Goal: Contribute content

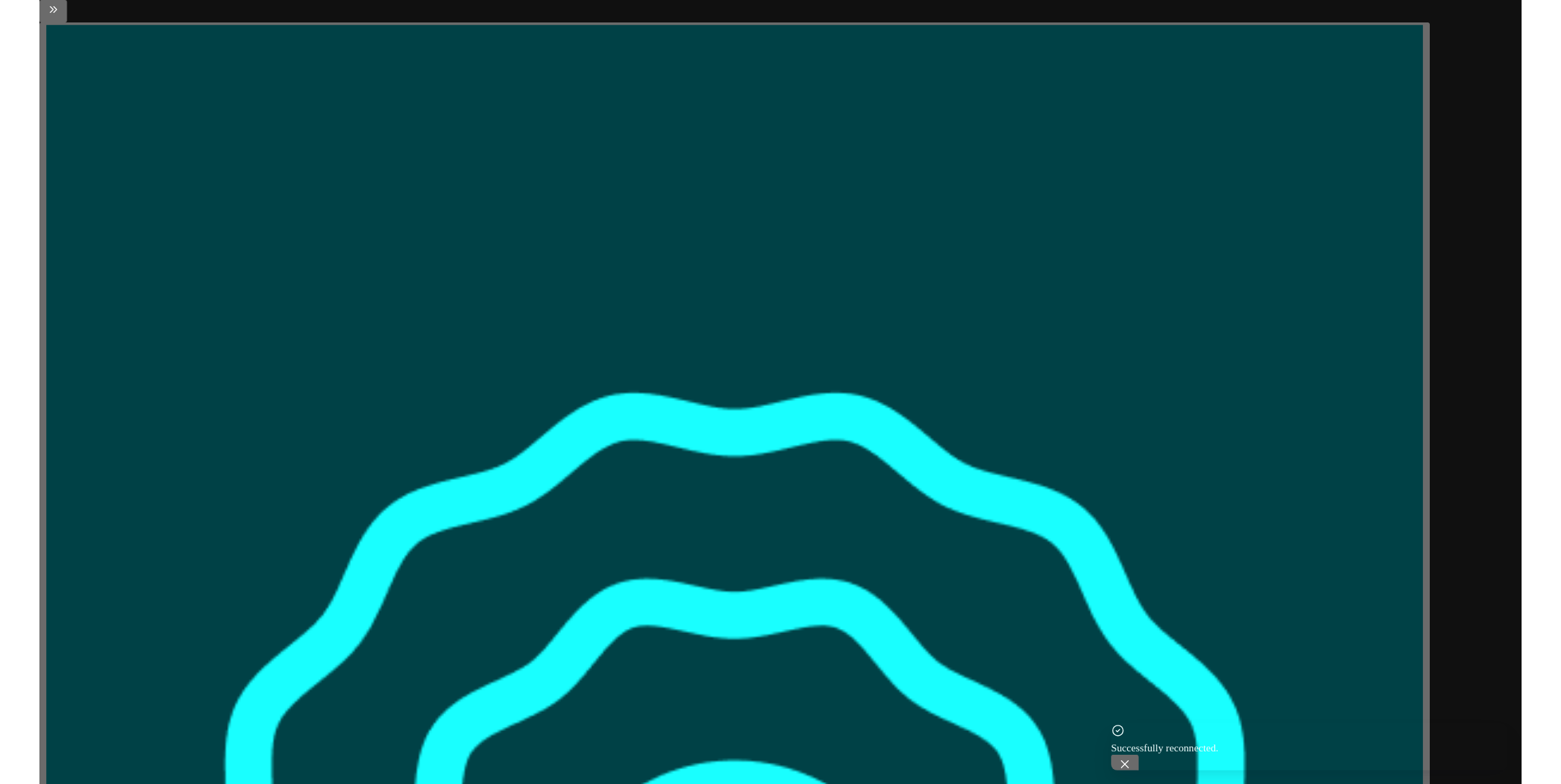
scroll to position [0, 186]
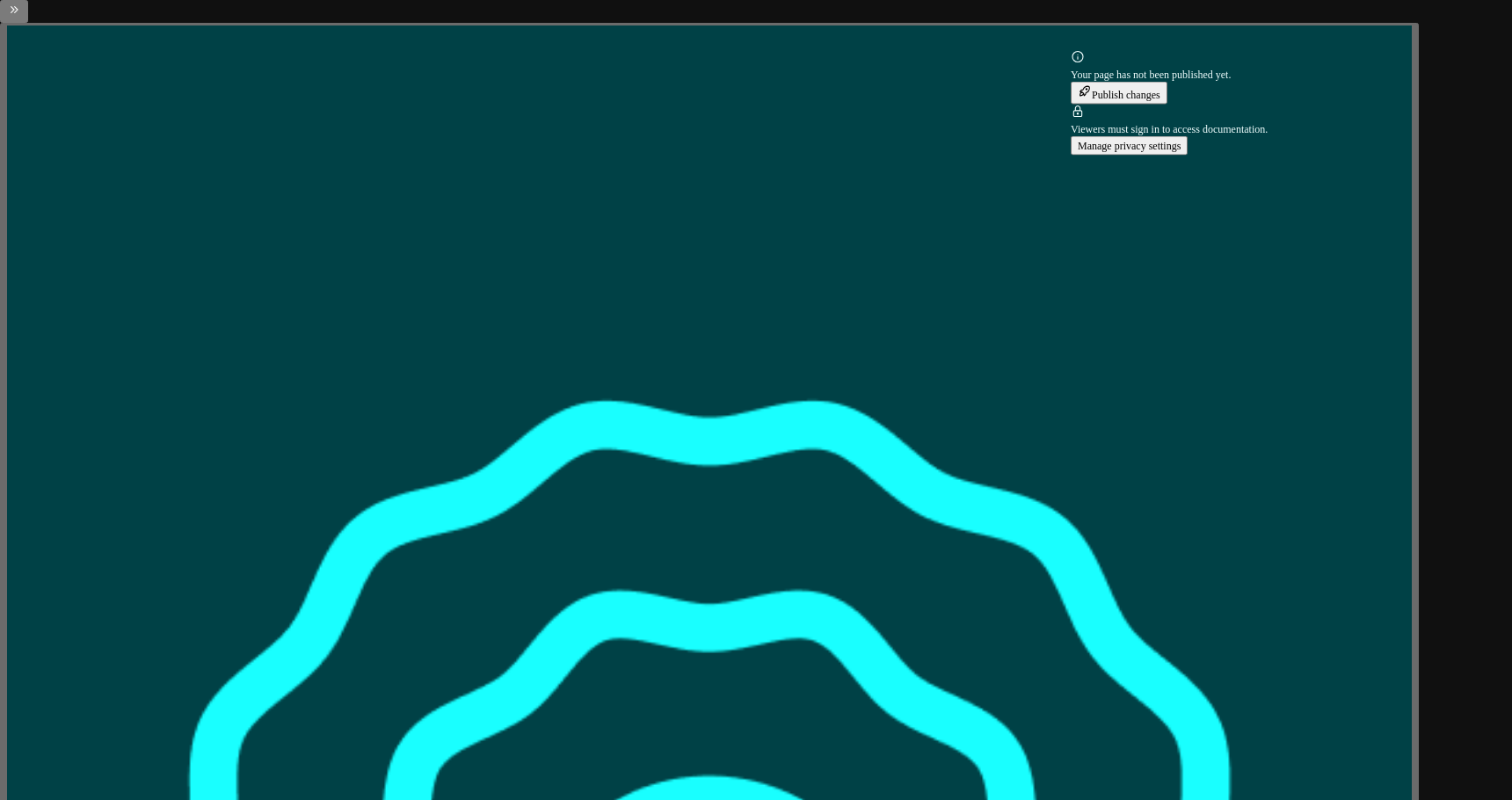
click at [1167, 104] on button "Publish changes" at bounding box center [1119, 94] width 96 height 23
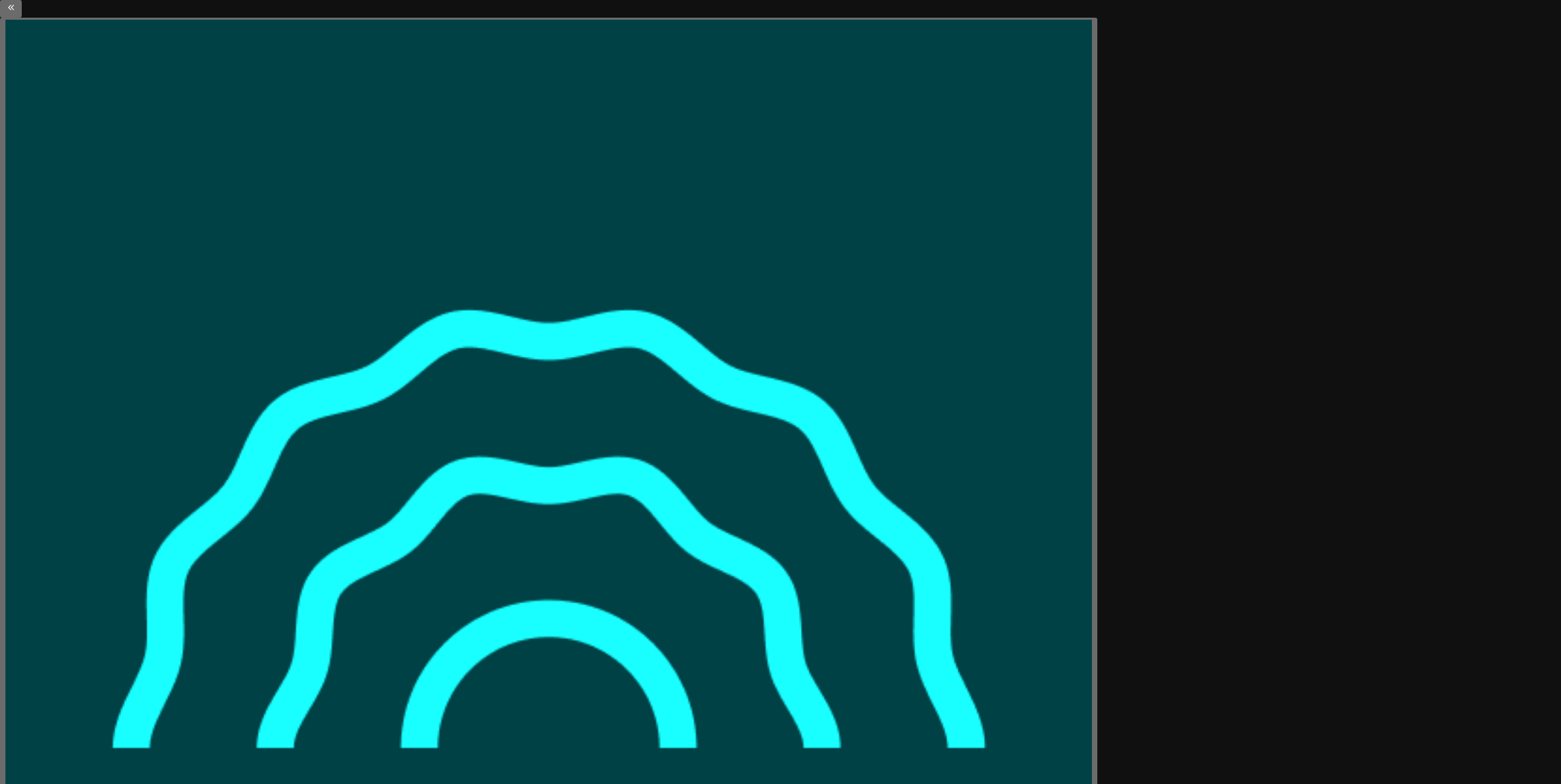
scroll to position [0, 0]
type textarea "*"
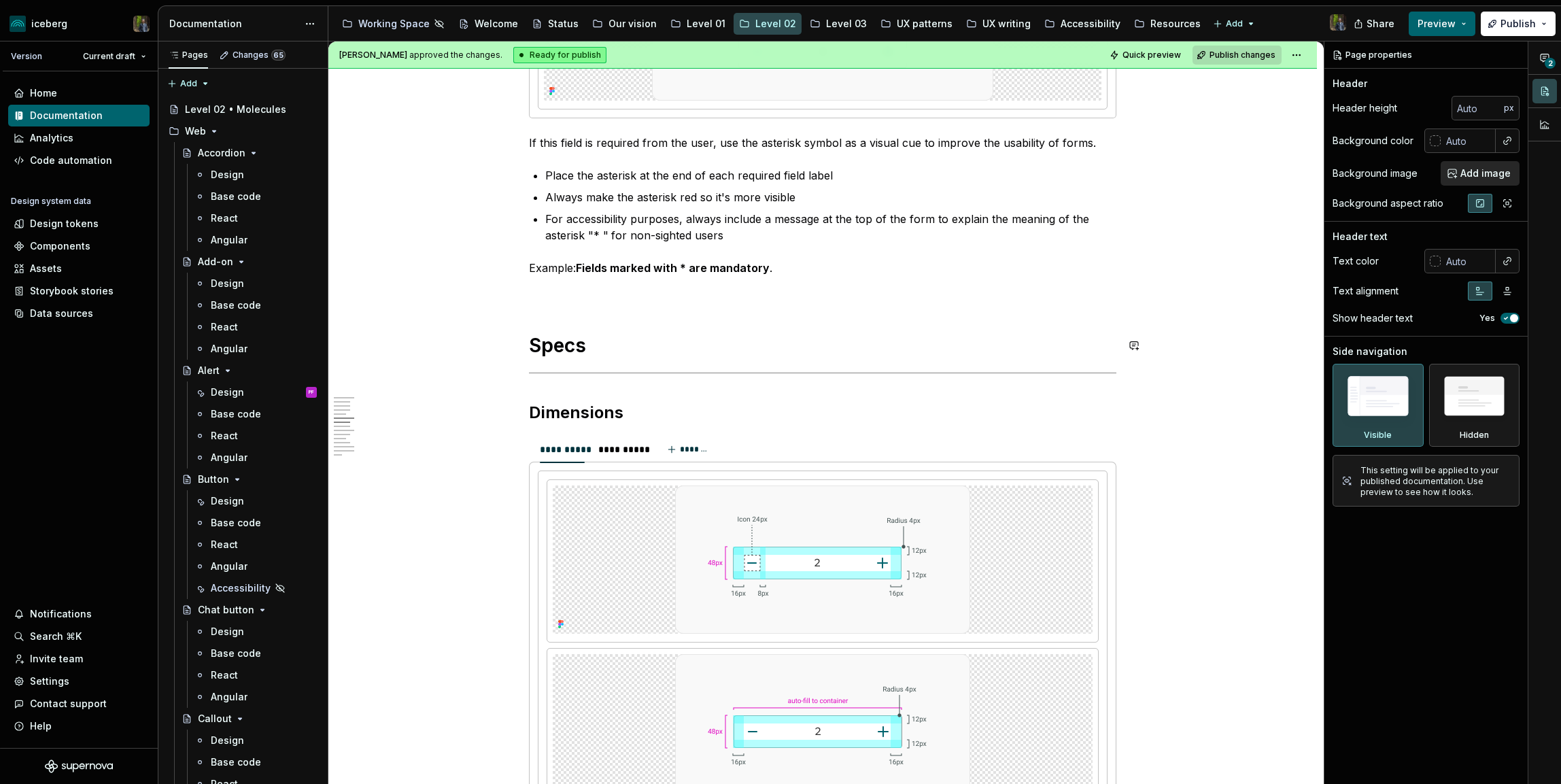
scroll to position [1144, 0]
click at [895, 582] on img at bounding box center [823, 557] width 295 height 148
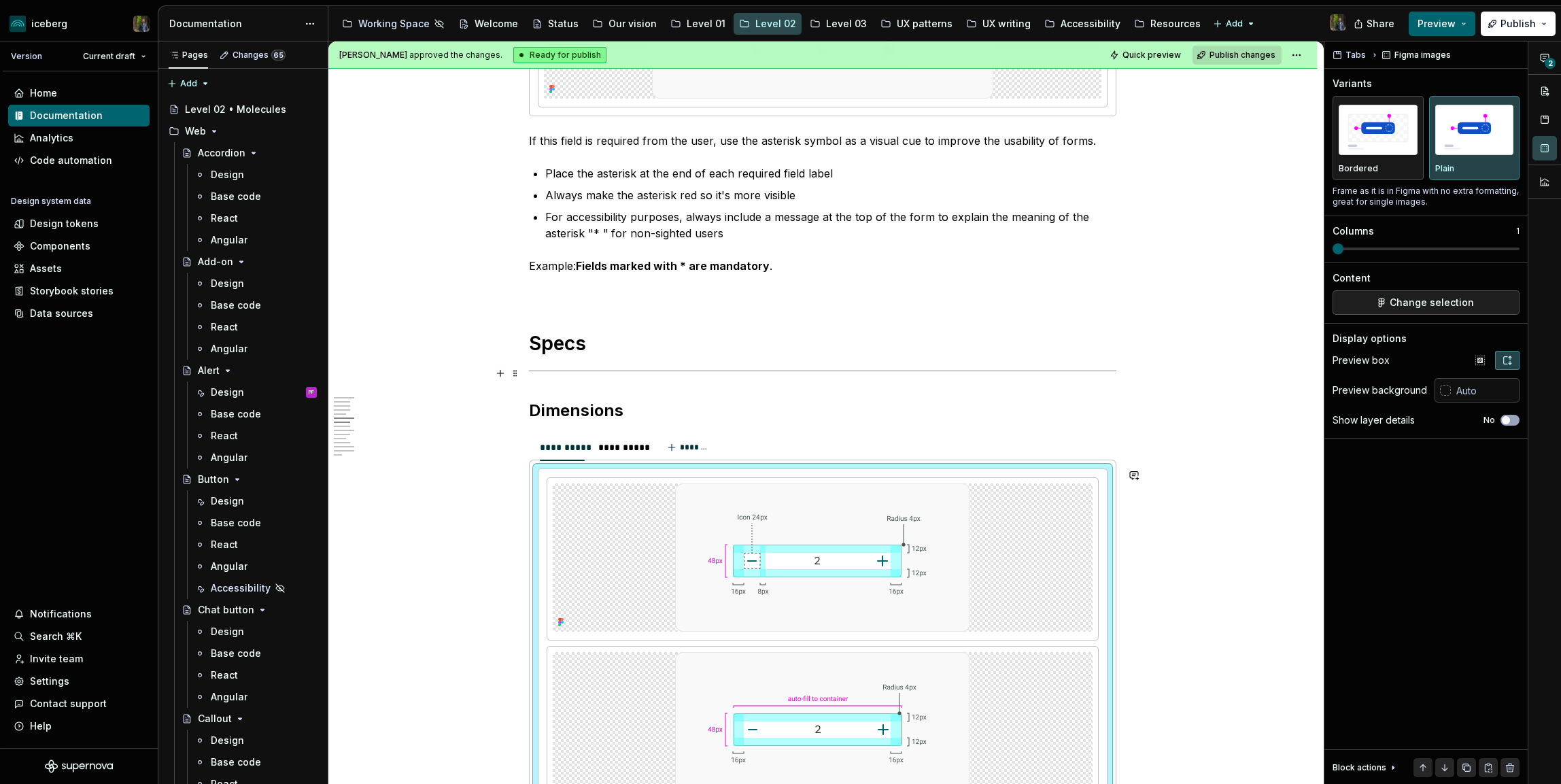
type textarea "*"
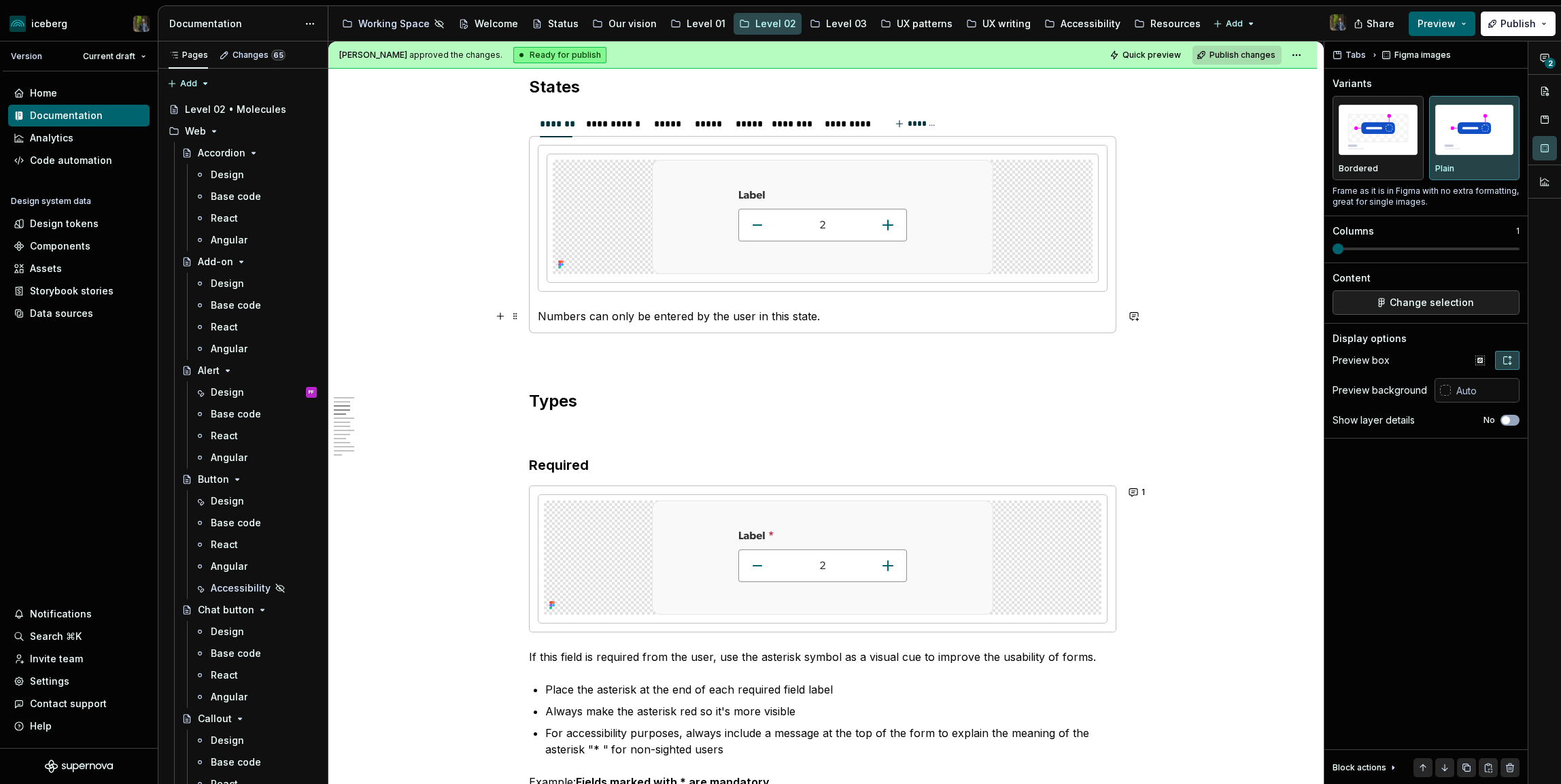
scroll to position [625, 0]
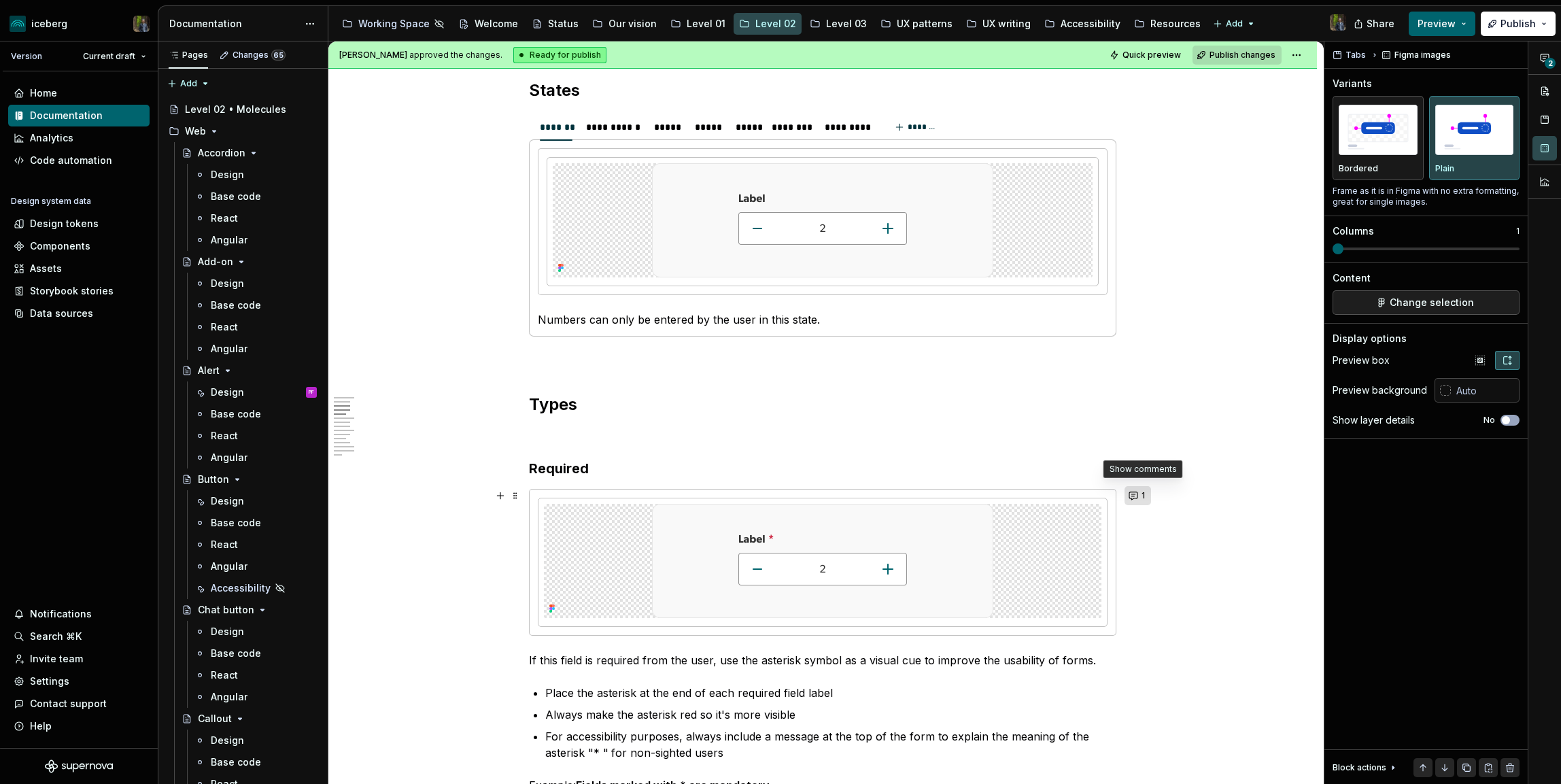
click at [1142, 496] on button "1" at bounding box center [1138, 496] width 26 height 19
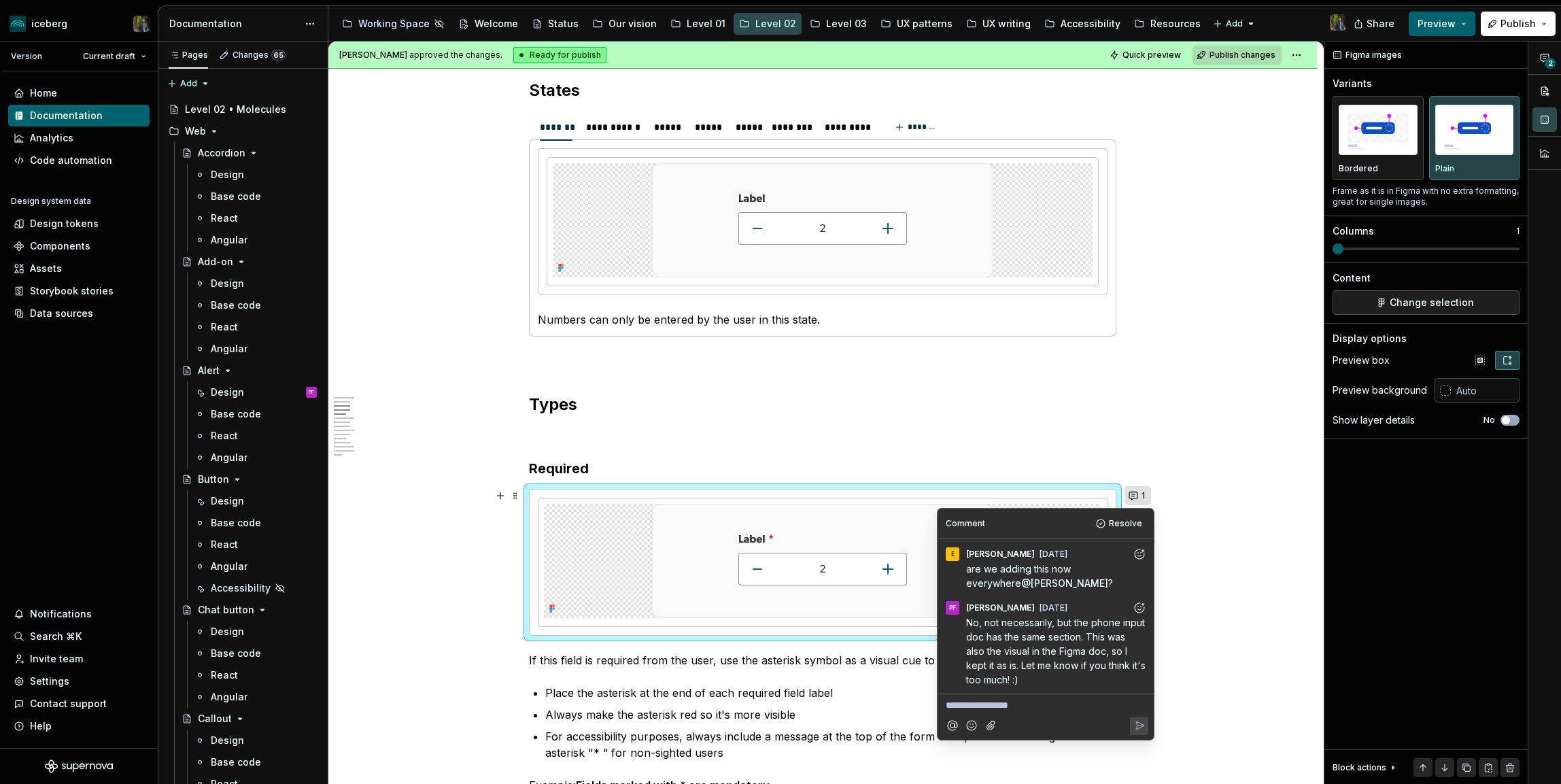
click at [1142, 496] on button "1" at bounding box center [1138, 496] width 26 height 19
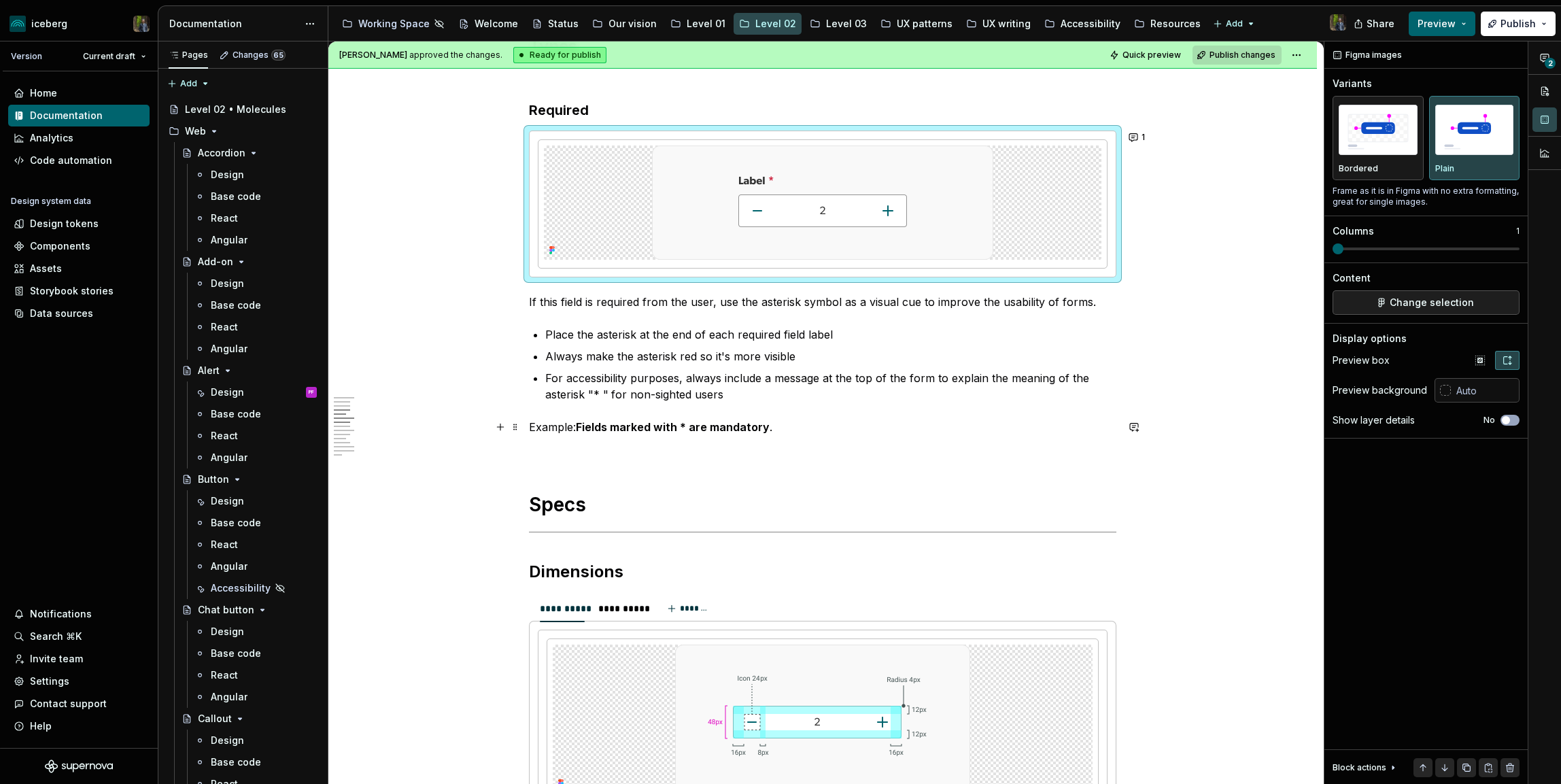
scroll to position [984, 0]
click at [851, 719] on img at bounding box center [823, 717] width 295 height 148
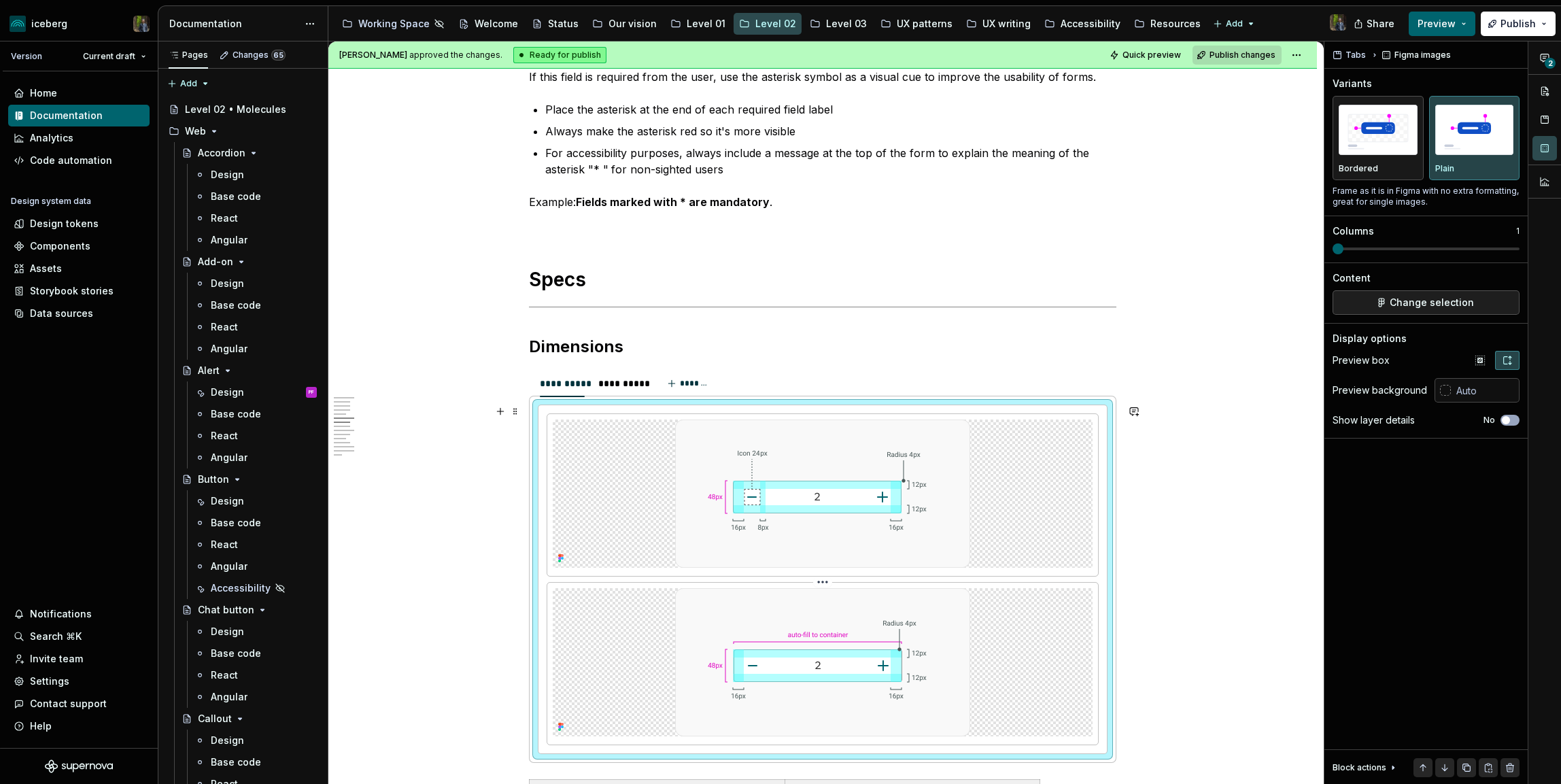
scroll to position [1218, 0]
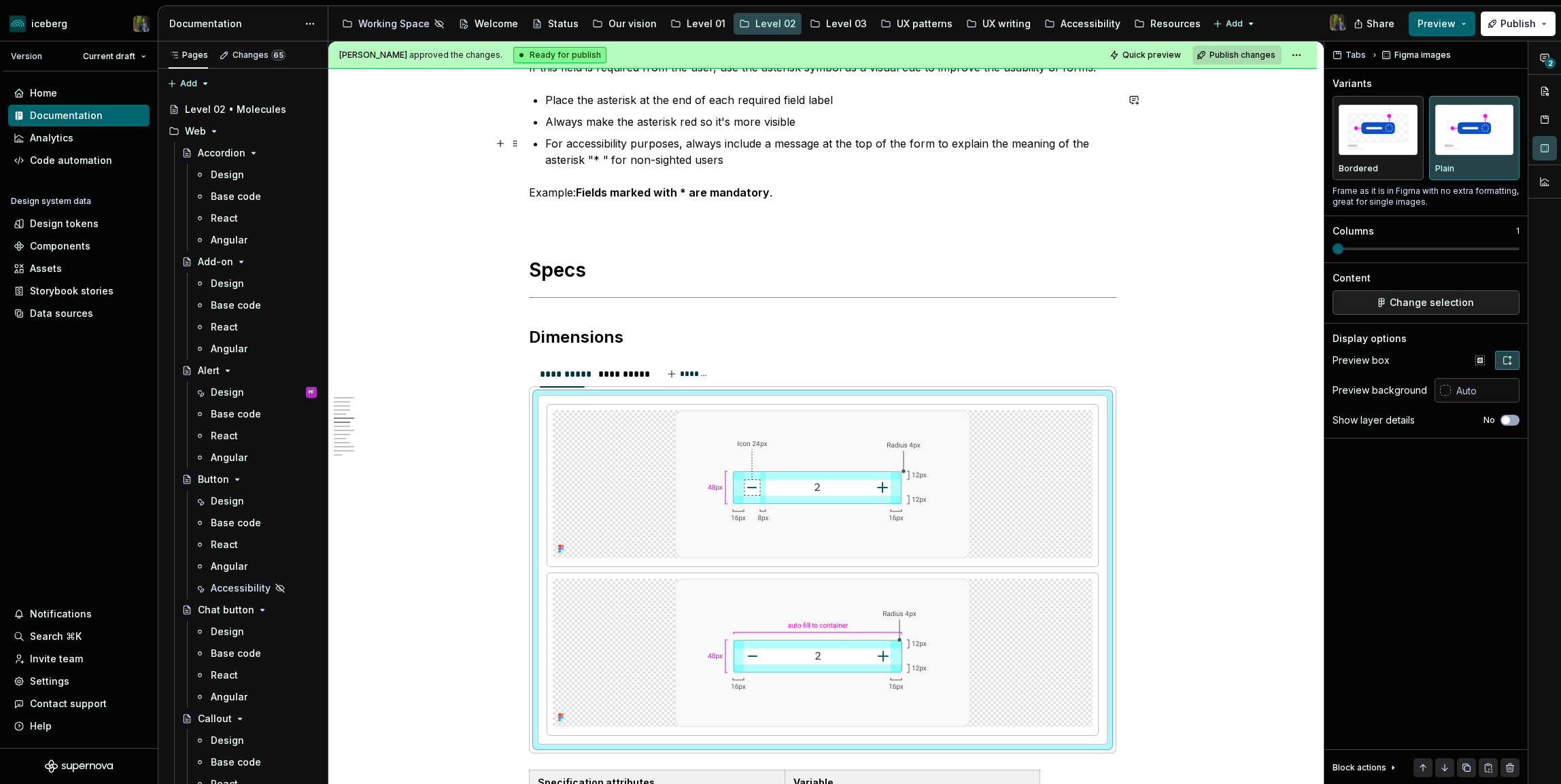
click at [744, 164] on p "For accessibility purposes, always include a message at the top of the form to …" at bounding box center [831, 151] width 571 height 32
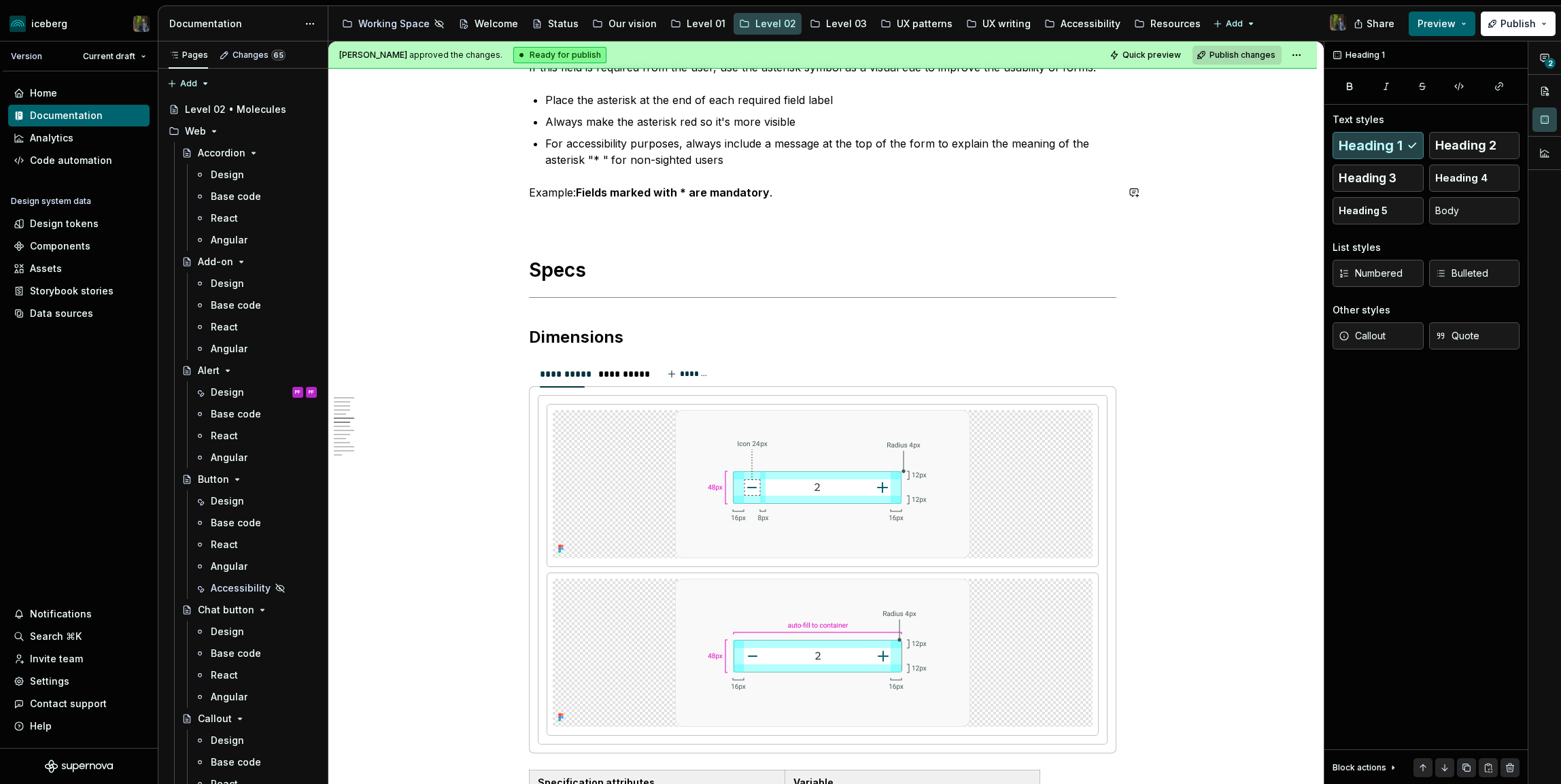
scroll to position [1088, 0]
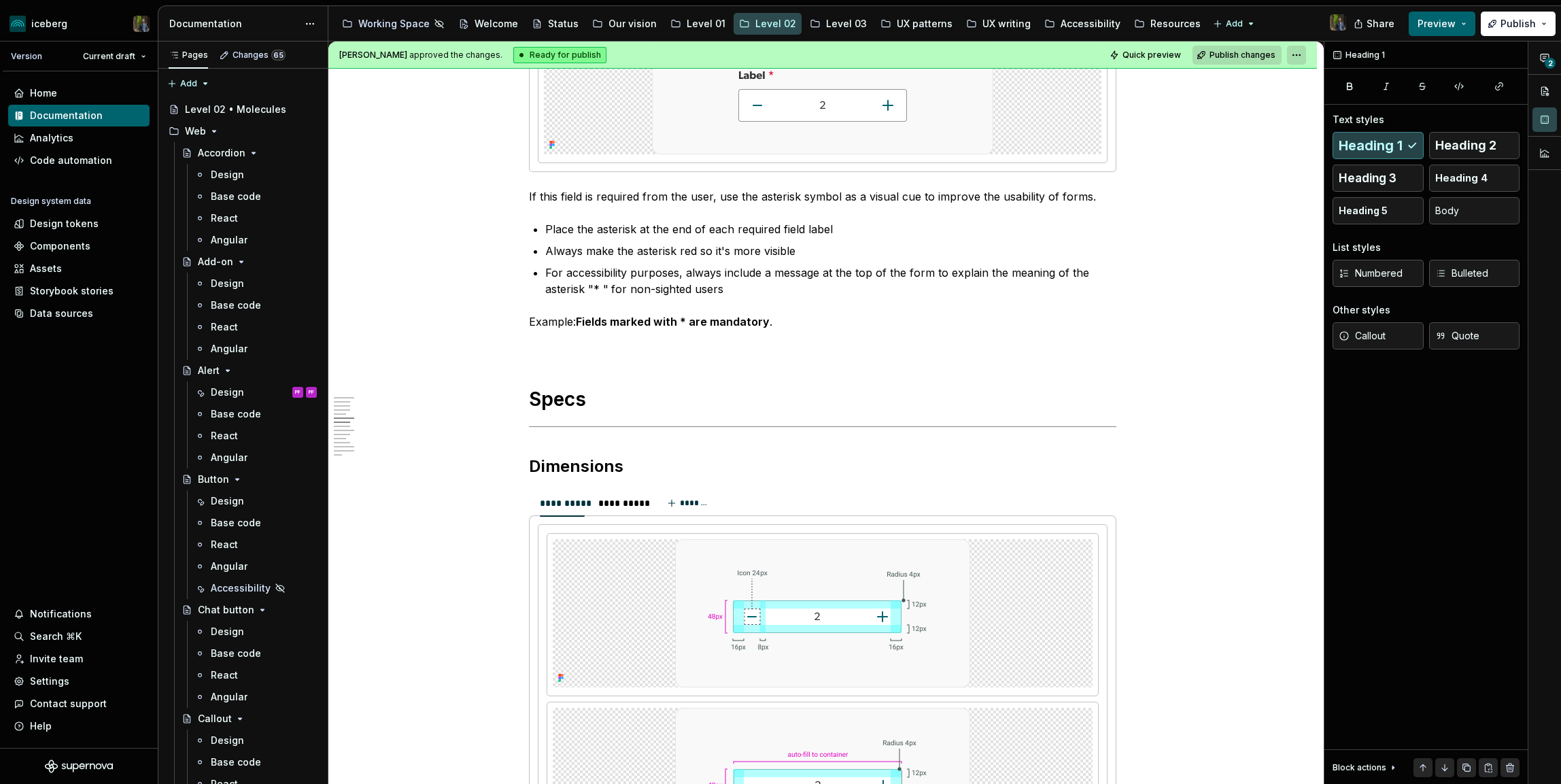
click at [1306, 61] on html "iceberg Version Current draft Home Documentation Analytics Code automation Desi…" at bounding box center [780, 392] width 1561 height 784
click at [1306, 55] on html "iceberg Version Current draft Home Documentation Analytics Code automation Desi…" at bounding box center [780, 392] width 1561 height 784
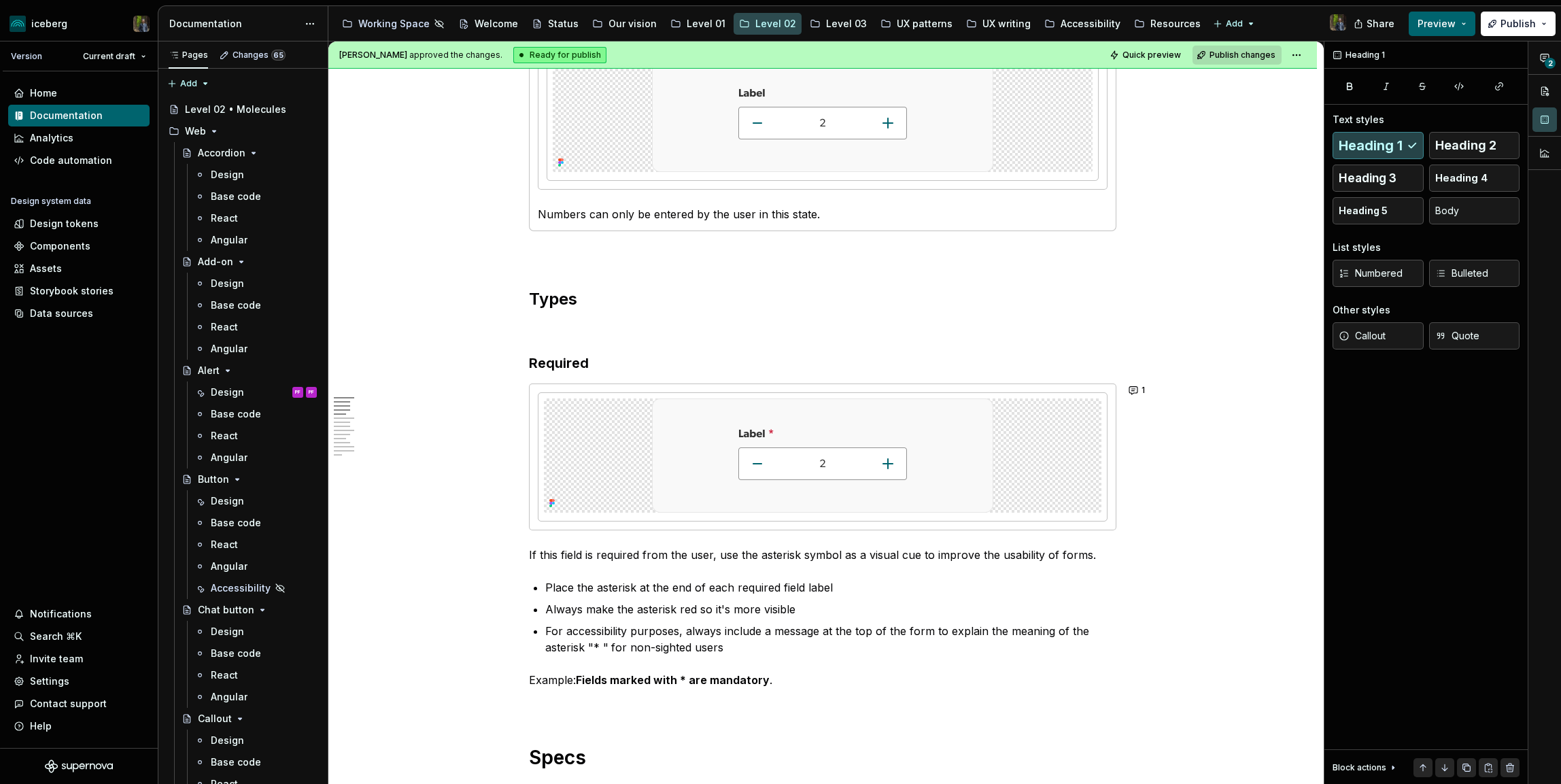
scroll to position [0, 0]
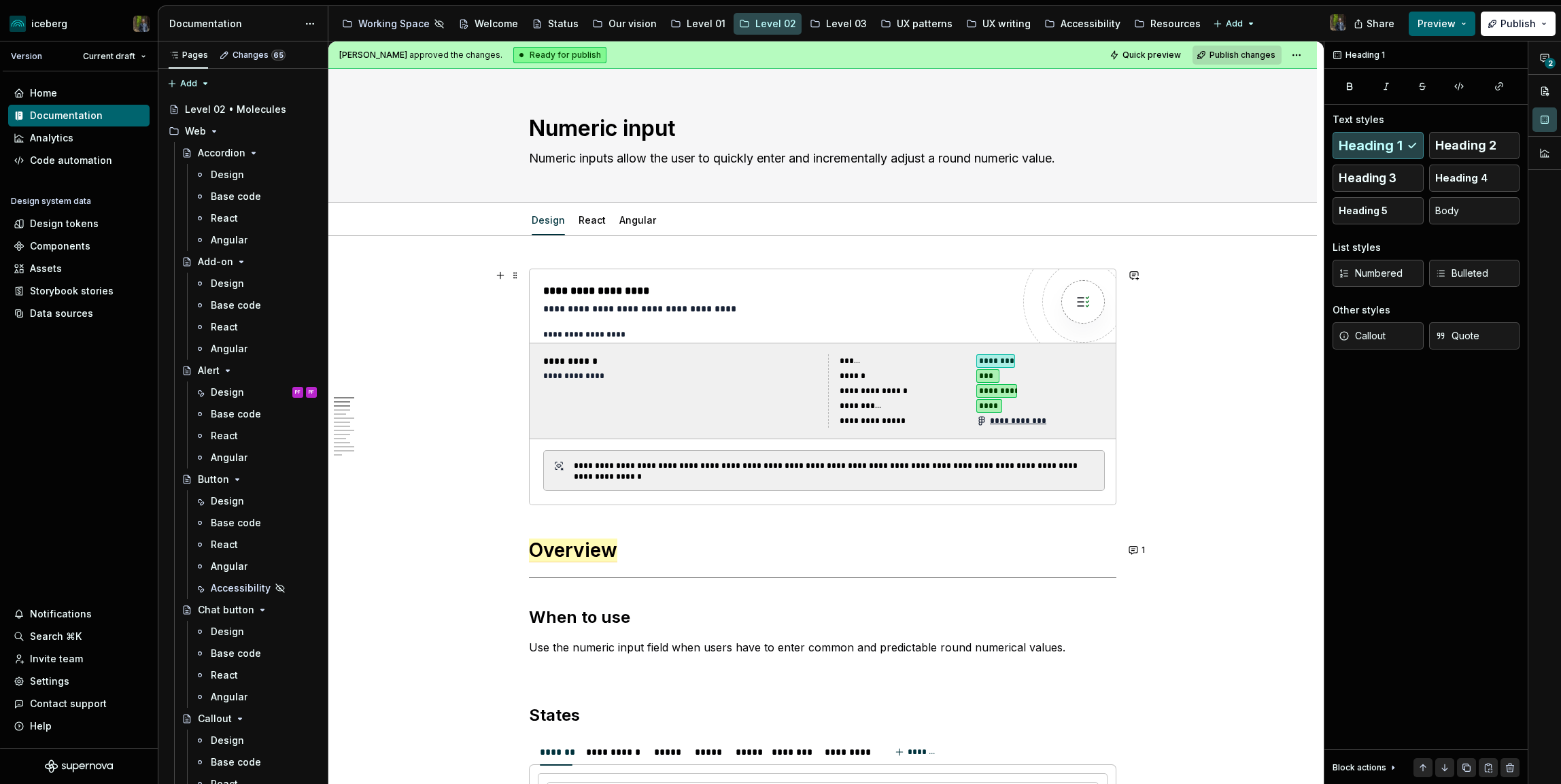
click at [946, 352] on div "**********" at bounding box center [824, 391] width 573 height 84
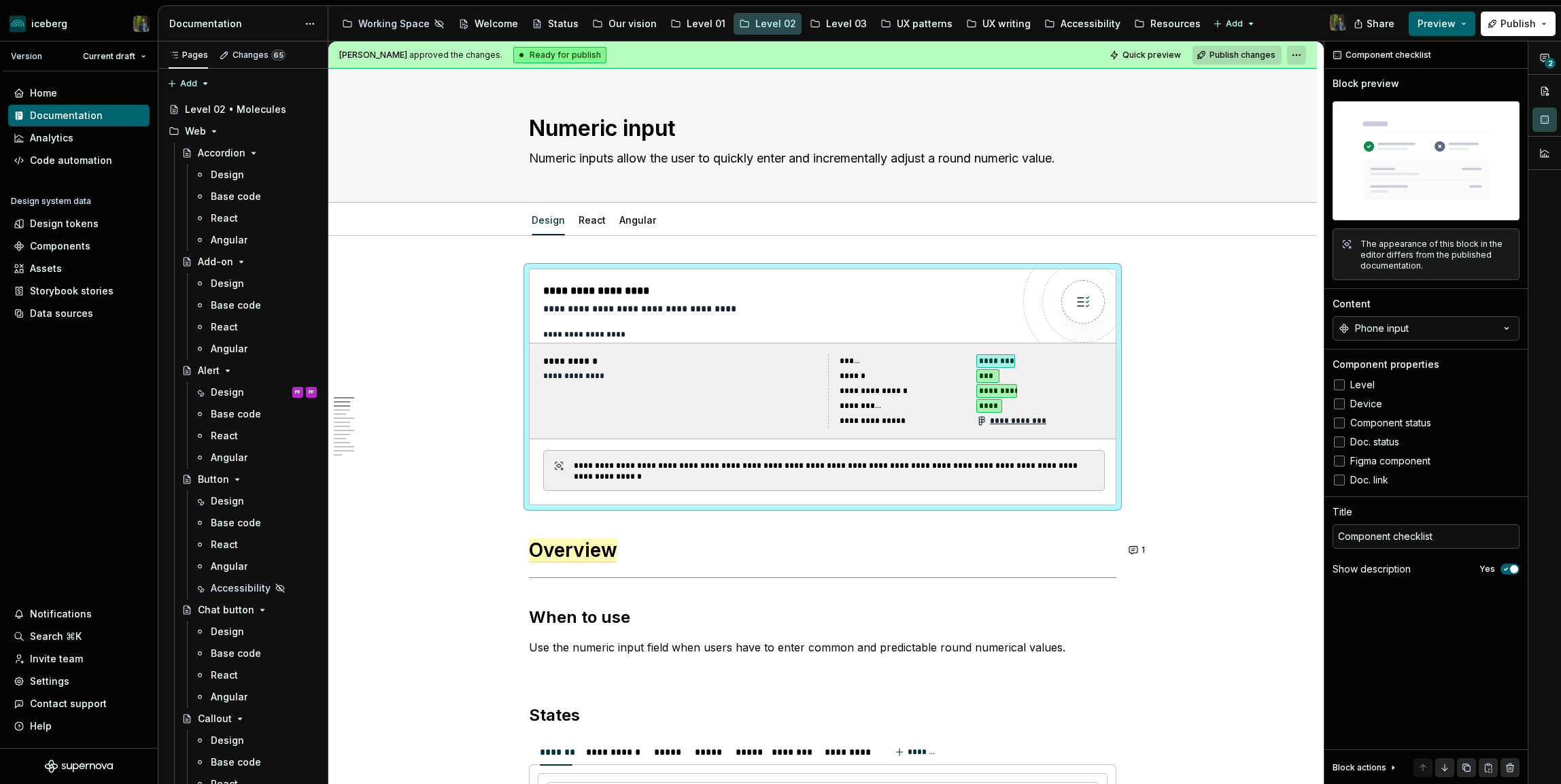
click at [1311, 57] on html "iceberg Version Current draft Home Documentation Analytics Code automation Desi…" at bounding box center [780, 392] width 1561 height 784
click at [1302, 53] on html "iceberg Version Current draft Home Documentation Analytics Code automation Desi…" at bounding box center [780, 392] width 1561 height 784
click at [1304, 53] on html "iceberg Version Current draft Home Documentation Analytics Code automation Desi…" at bounding box center [780, 392] width 1561 height 784
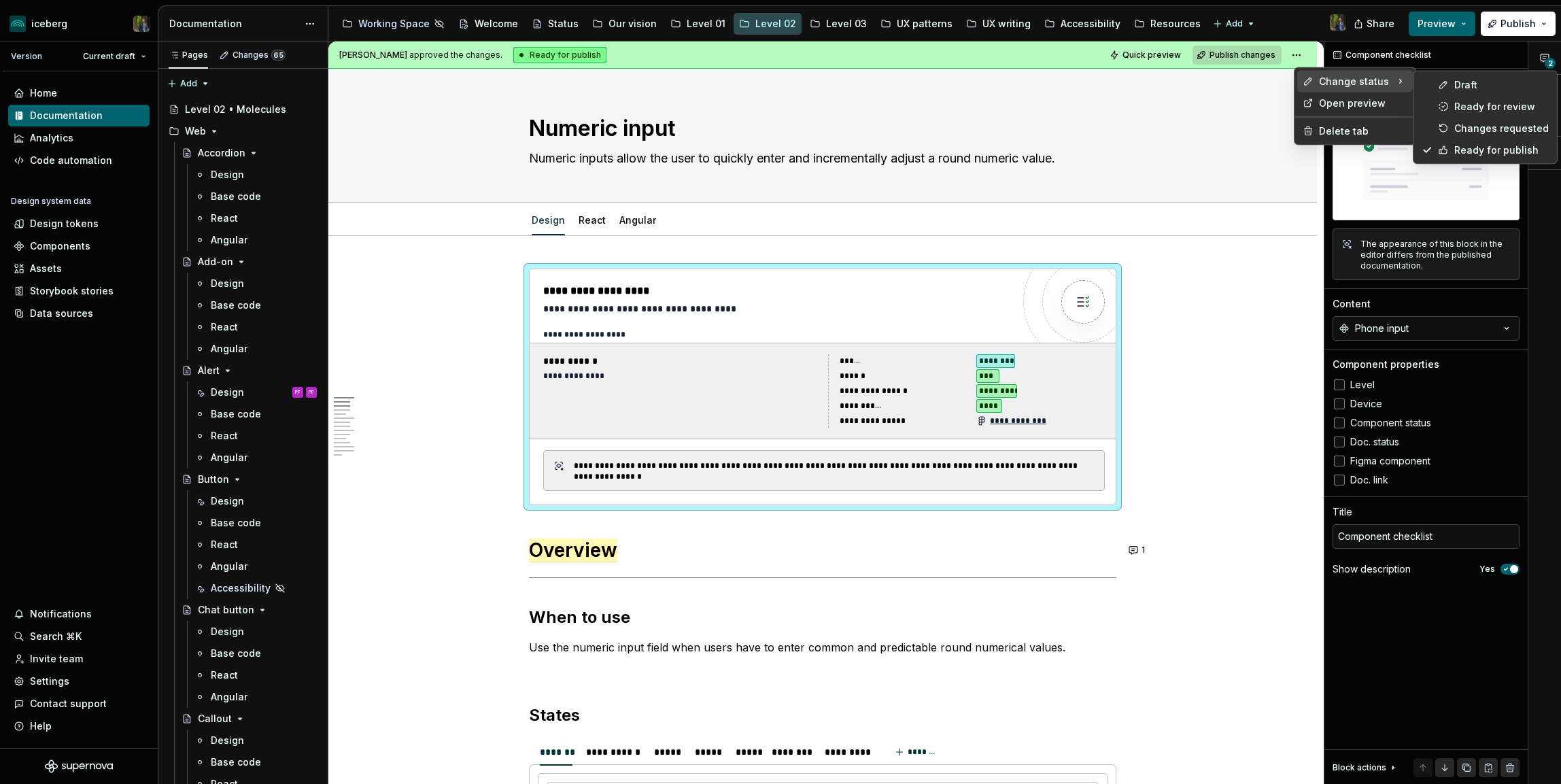
click at [1527, 19] on html "iceberg Version Current draft Home Documentation Analytics Code automation Desi…" at bounding box center [780, 392] width 1561 height 784
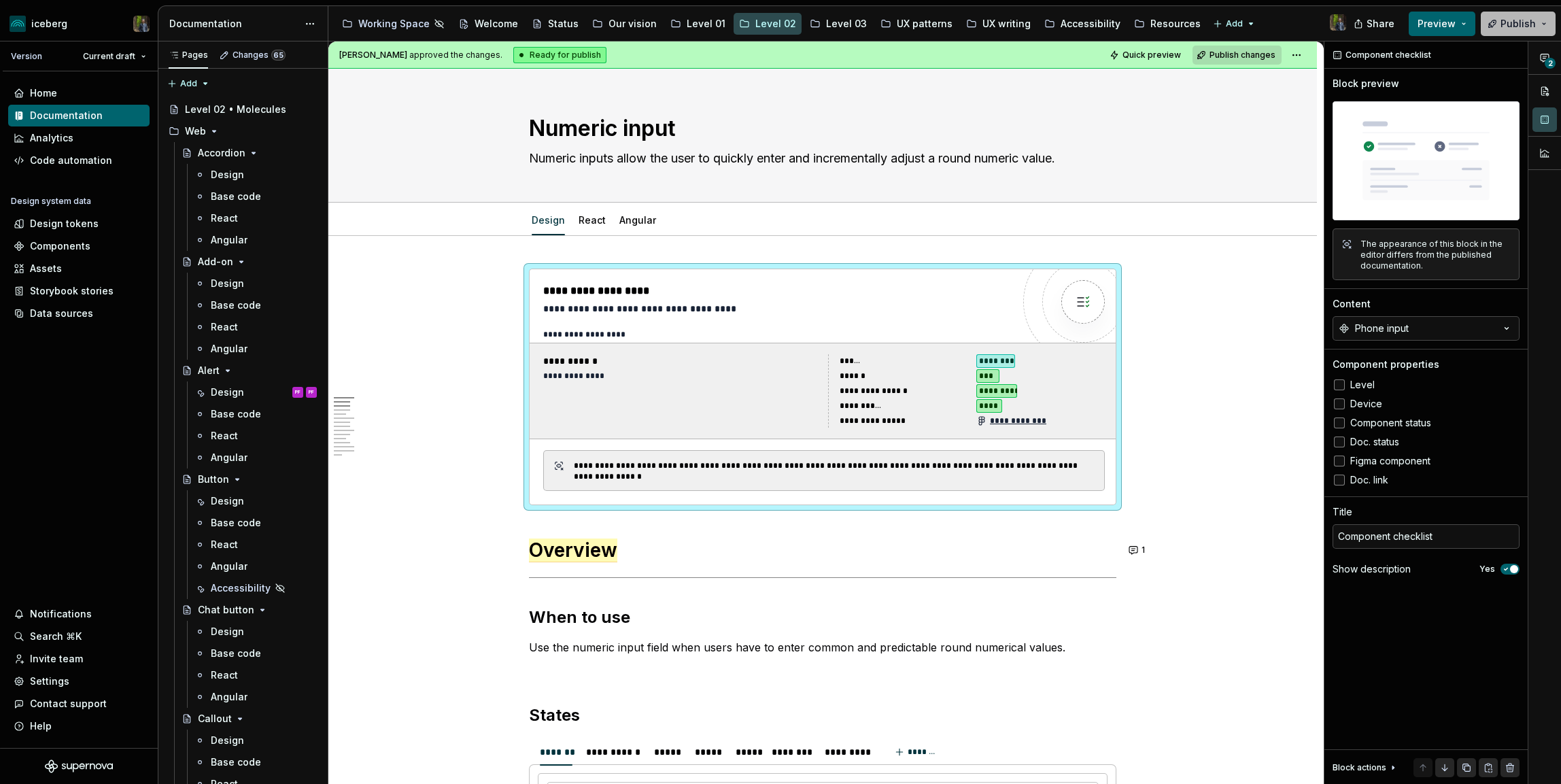
click at [1516, 19] on span "Publish" at bounding box center [1518, 24] width 35 height 14
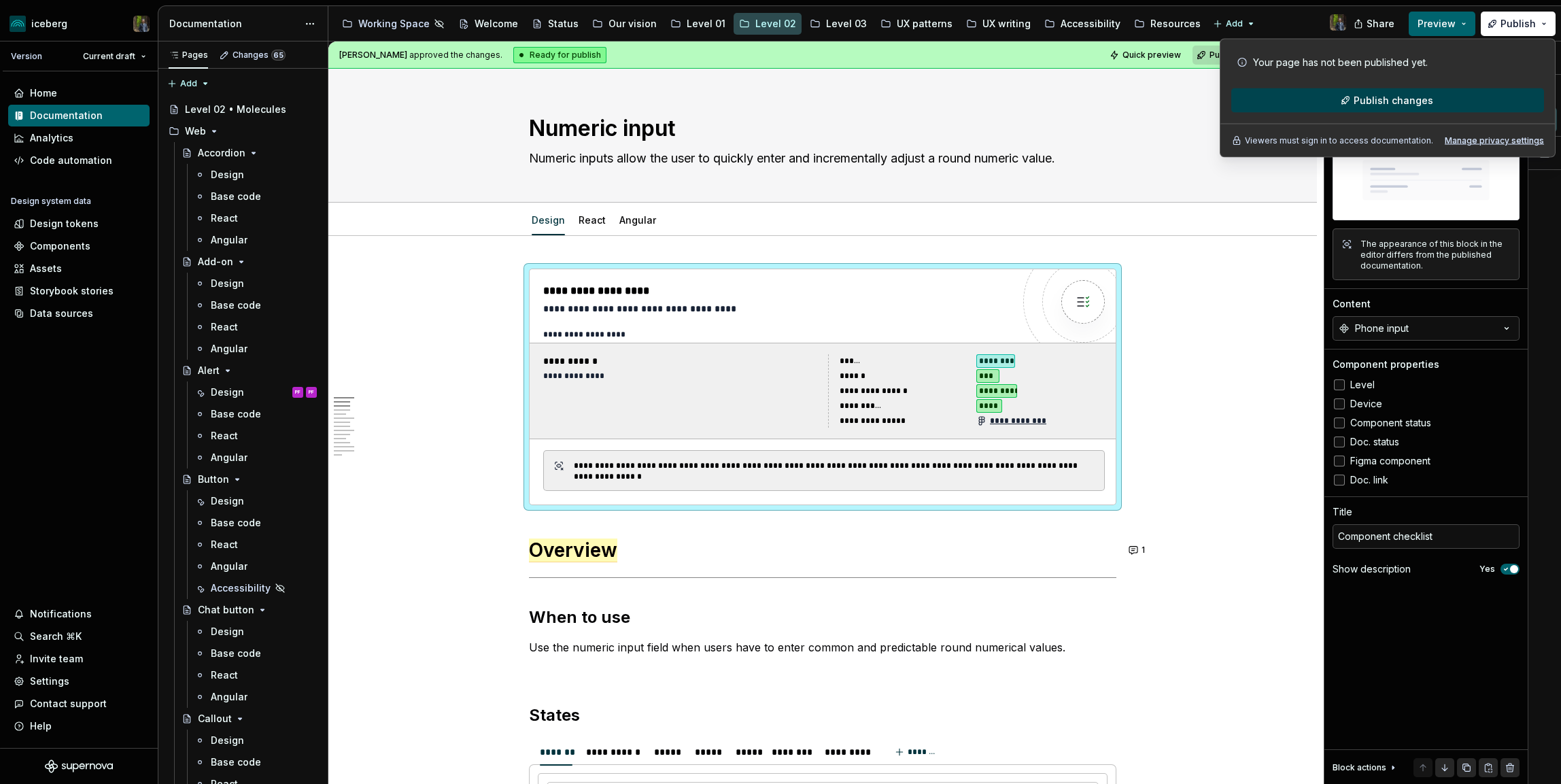
click at [1380, 99] on span "Publish changes" at bounding box center [1393, 101] width 79 height 14
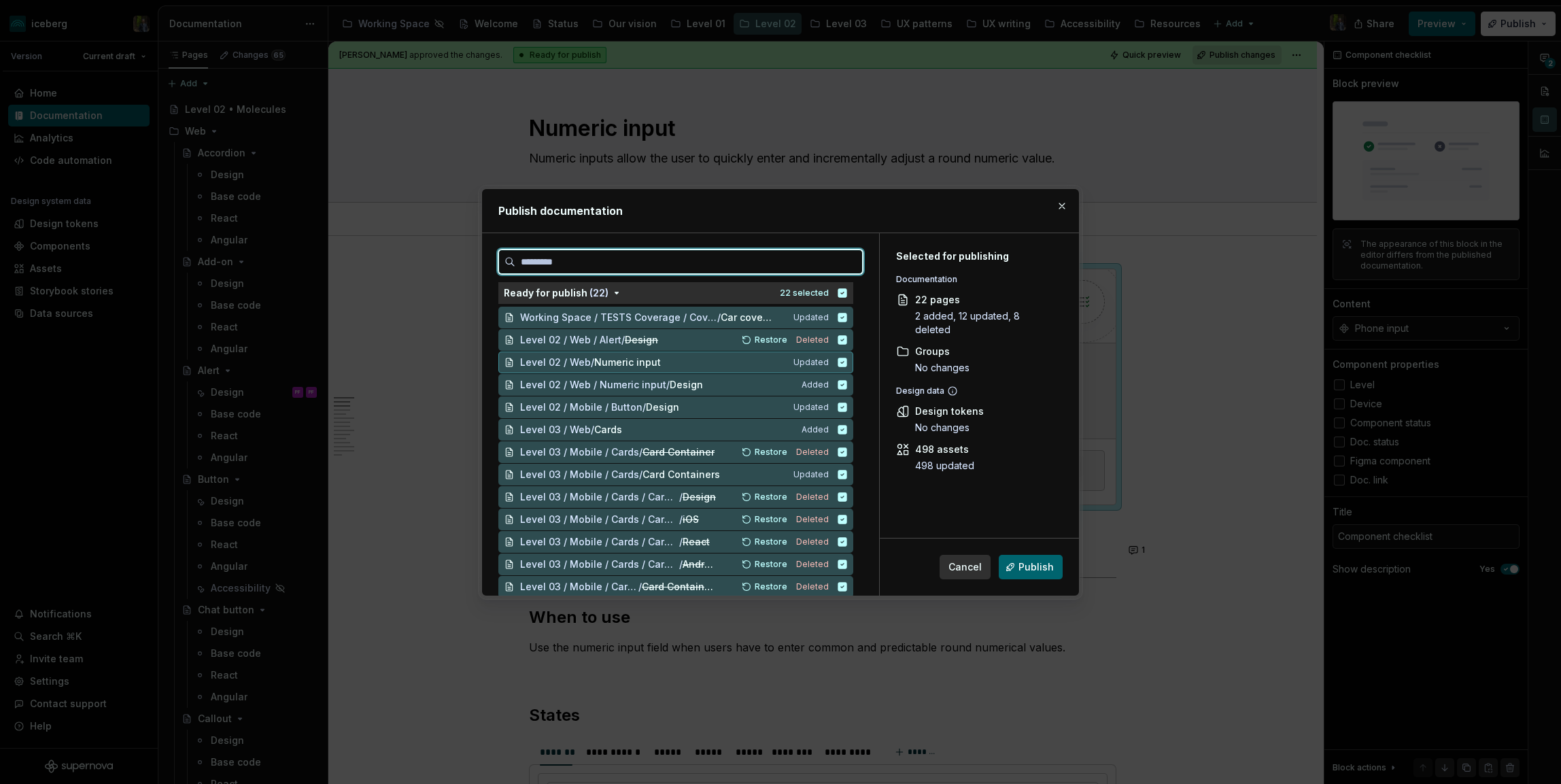
click at [681, 365] on div "Level 02 / Web / Numeric input" at bounding box center [648, 363] width 257 height 14
click at [695, 387] on span "Design" at bounding box center [686, 385] width 33 height 14
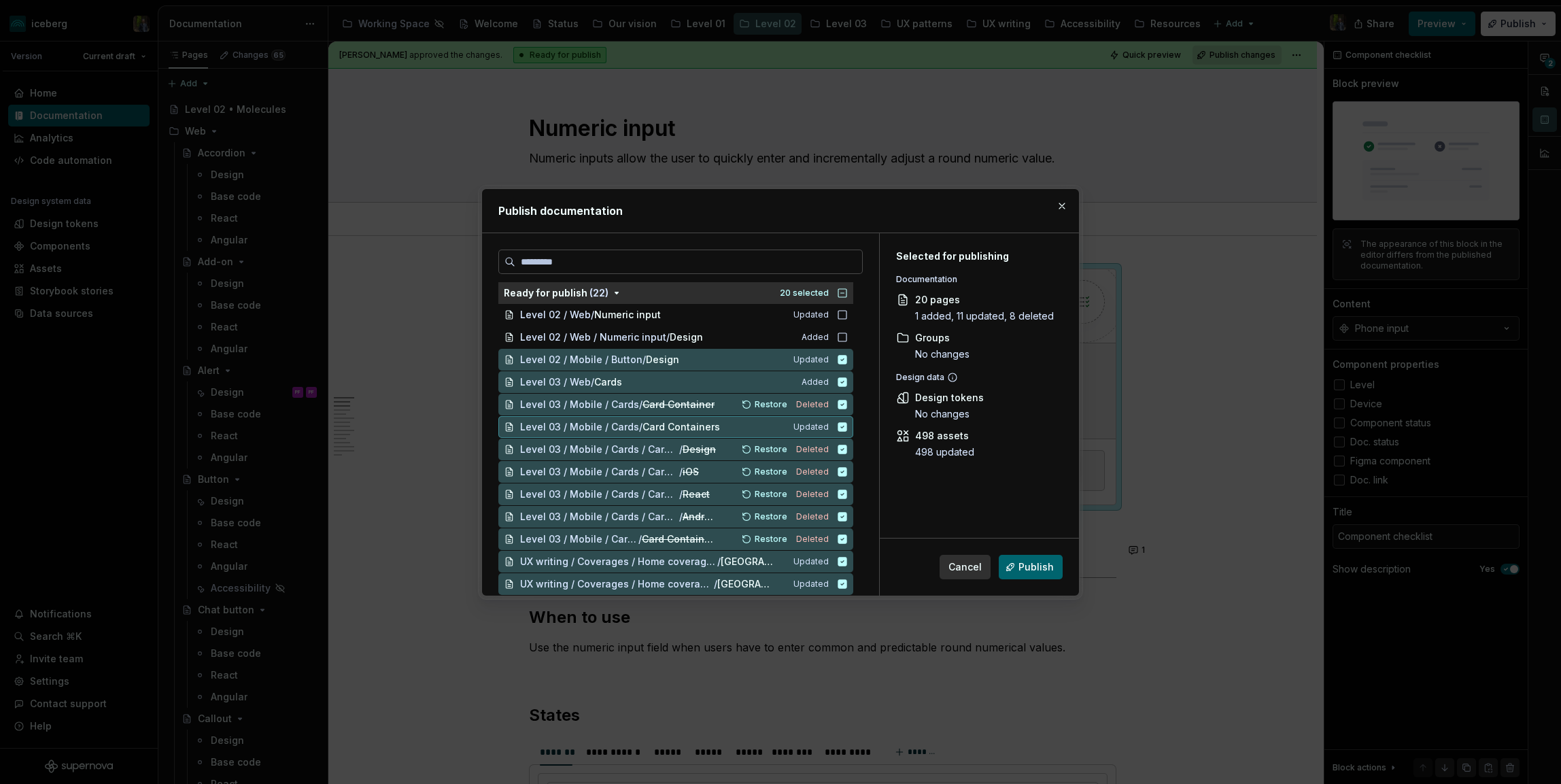
scroll to position [59, 0]
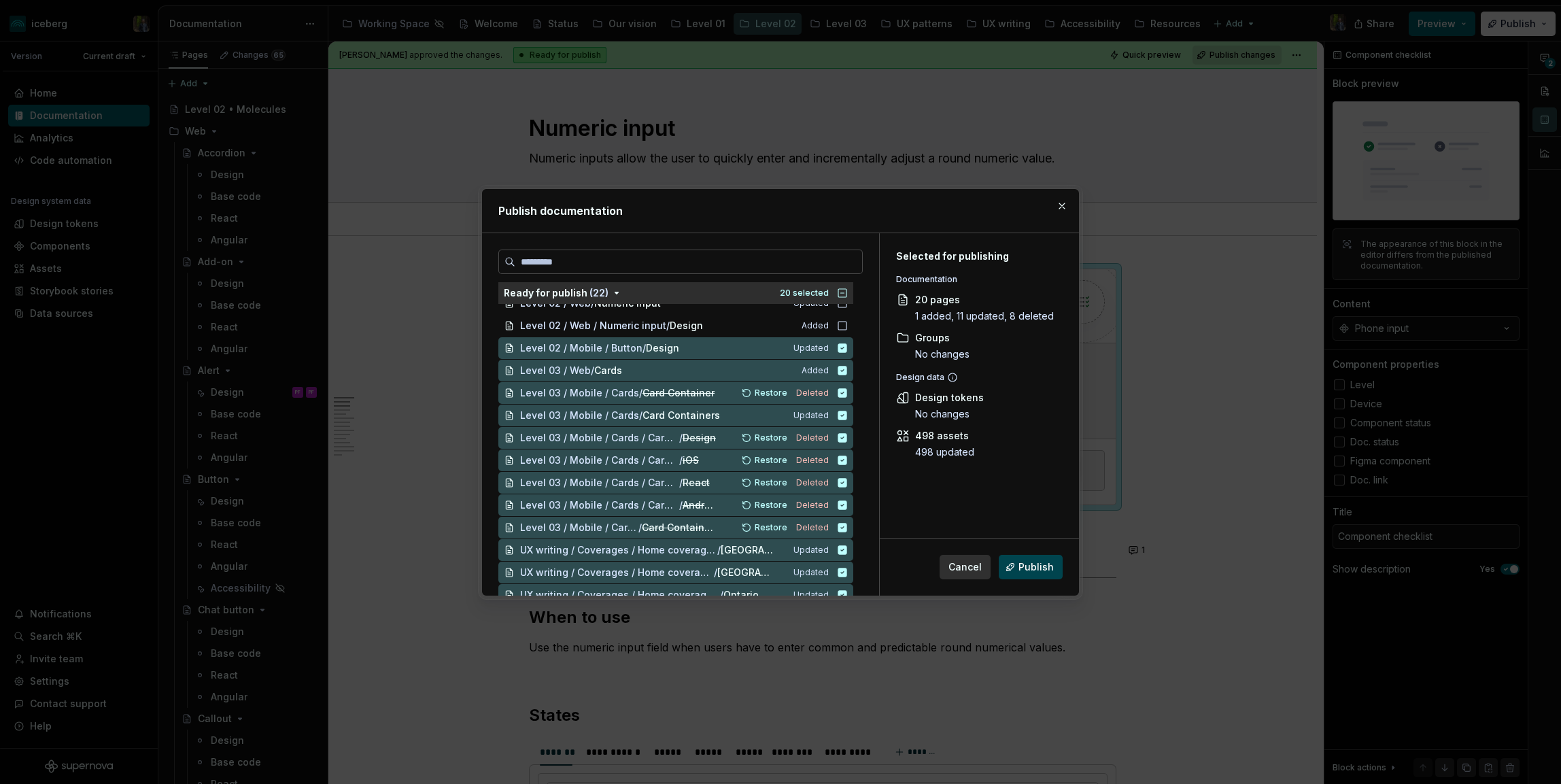
click at [1031, 560] on span "Publish" at bounding box center [1036, 567] width 35 height 14
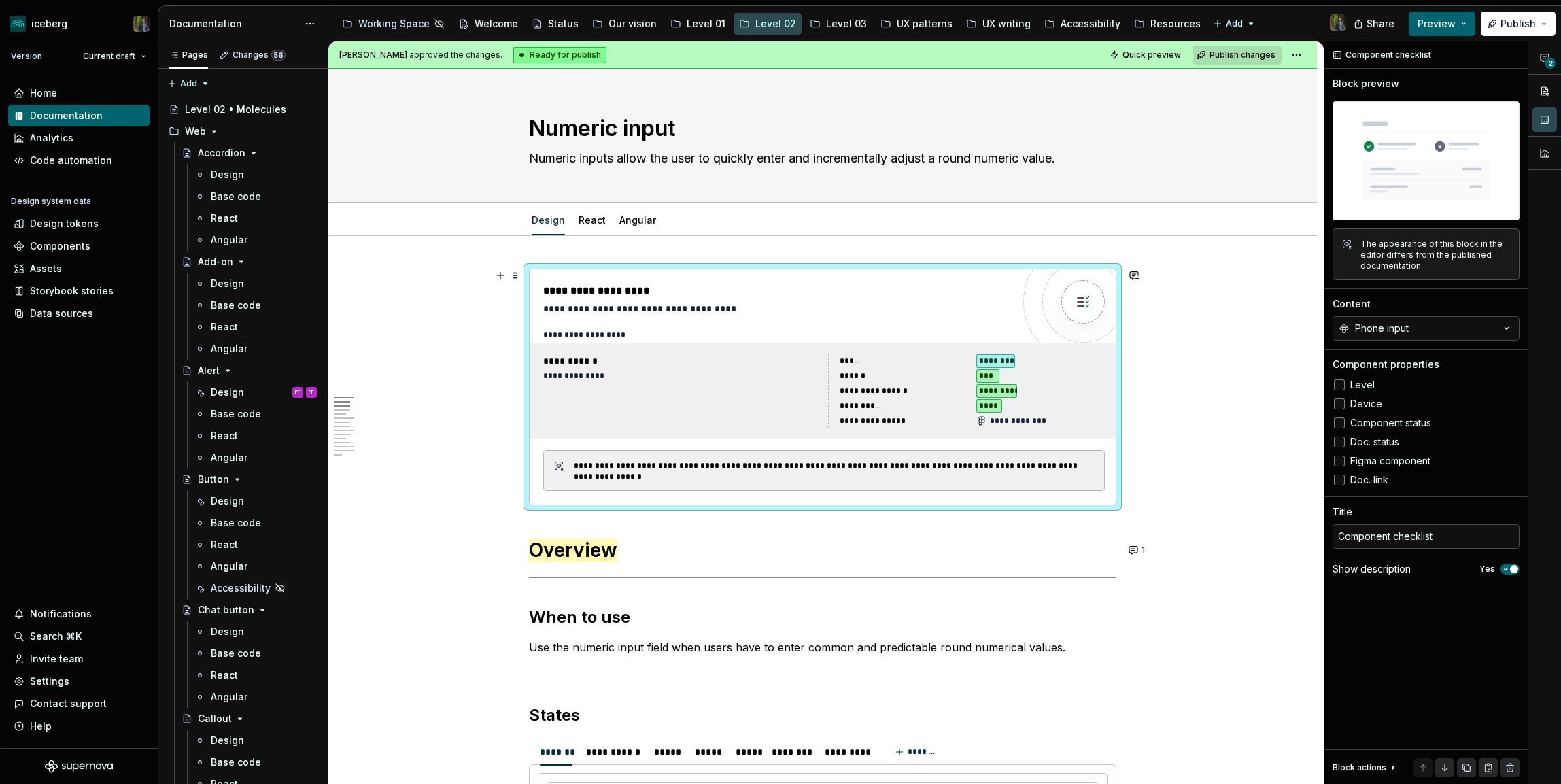
type textarea "*"
